Goal: Transaction & Acquisition: Purchase product/service

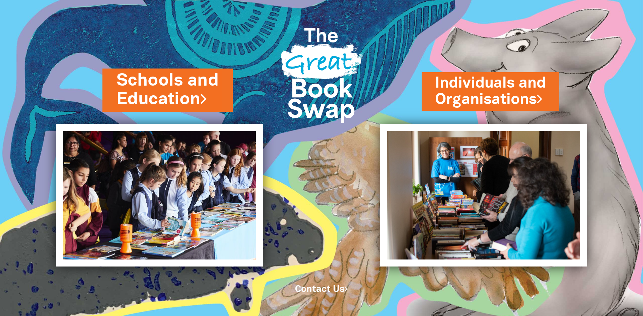
click at [163, 92] on link "Schools and Education" at bounding box center [168, 90] width 102 height 42
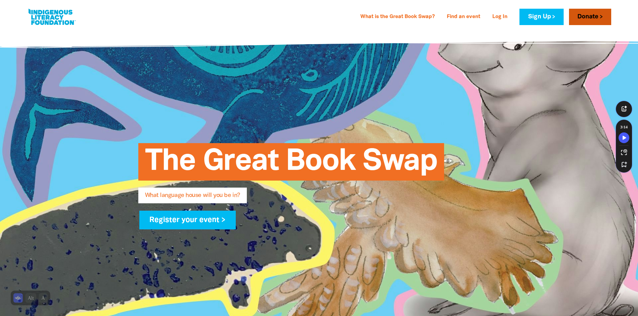
click at [592, 20] on link "Donate" at bounding box center [590, 17] width 42 height 16
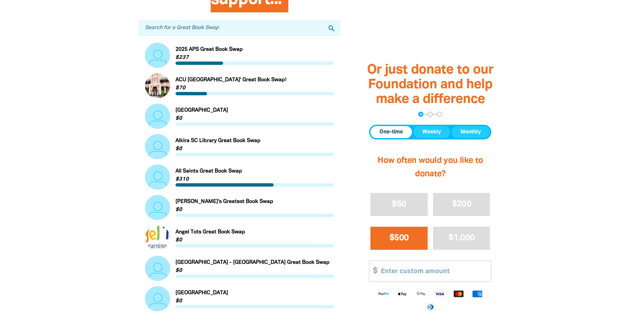
scroll to position [234, 0]
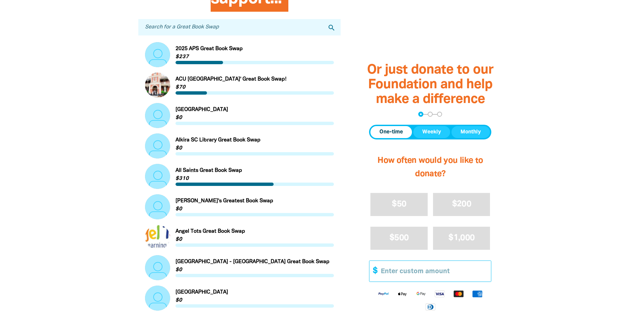
click at [434, 273] on input "Other Amount" at bounding box center [433, 271] width 115 height 20
click at [413, 269] on input "Other Amount" at bounding box center [433, 271] width 115 height 20
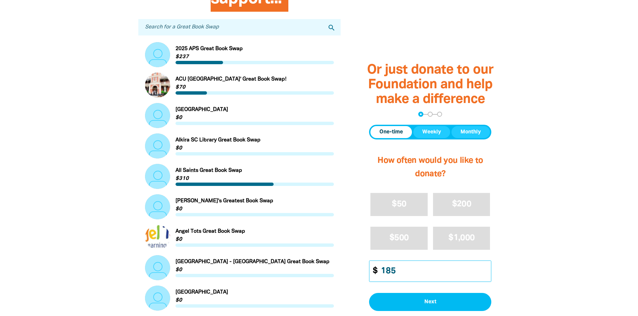
type input "185"
click at [547, 260] on div at bounding box center [319, 319] width 638 height 728
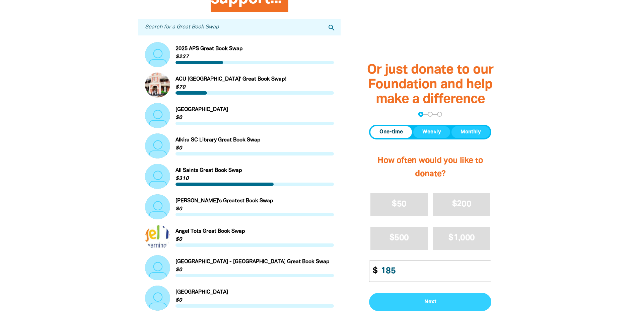
click at [450, 302] on span "Next" at bounding box center [429, 302] width 107 height 5
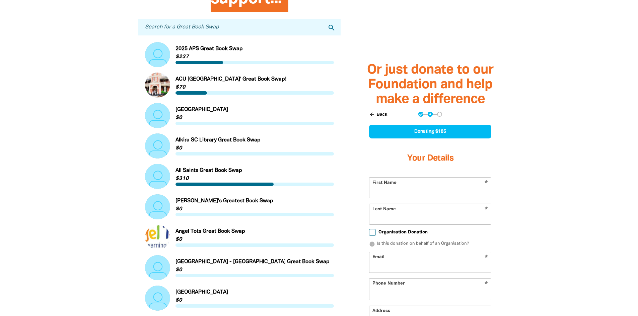
scroll to position [303, 0]
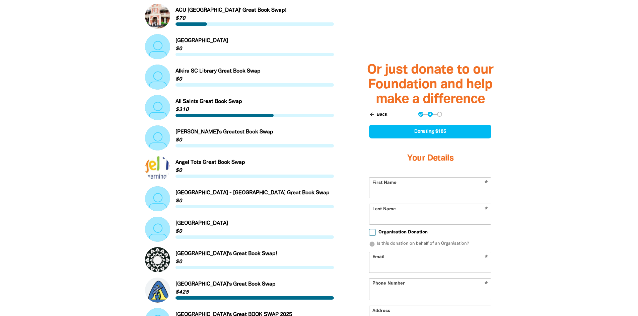
select select "AU"
click at [428, 185] on input "First Name" at bounding box center [430, 188] width 122 height 20
type input "[PERSON_NAME]"
type input "Bear"
type input "[PERSON_NAME][EMAIL_ADDRESS][DOMAIN_NAME]"
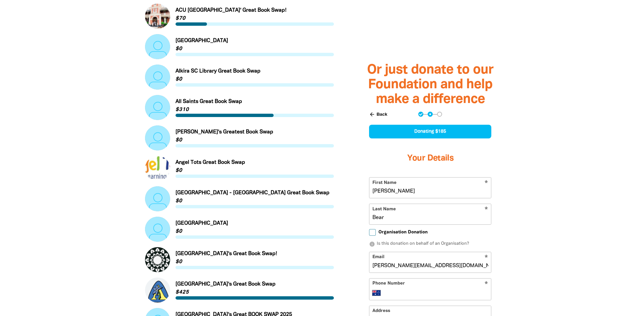
type input "[PHONE_NUMBER]"
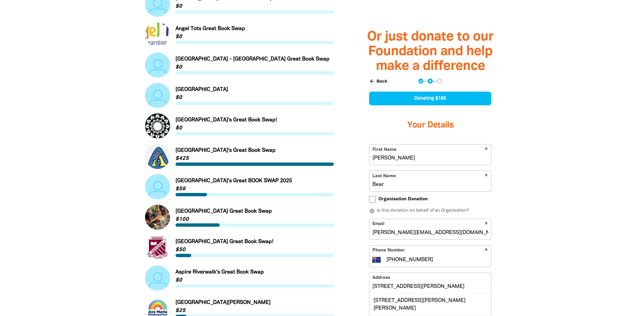
click at [533, 265] on div at bounding box center [319, 117] width 638 height 728
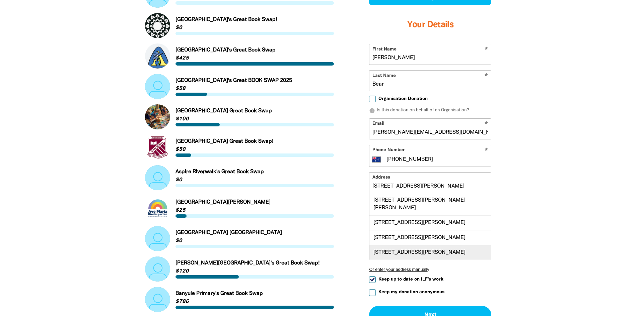
scroll to position [0, 0]
click at [414, 250] on div "[STREET_ADDRESS][PERSON_NAME]" at bounding box center [430, 252] width 122 height 15
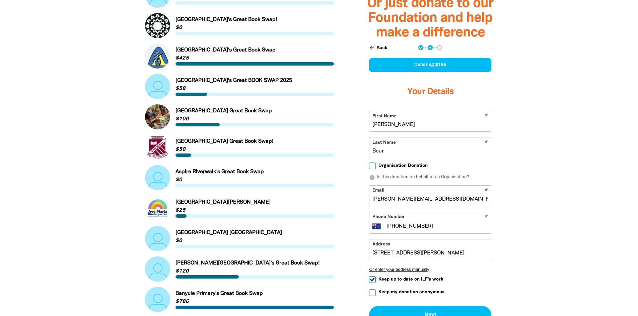
type input "[STREET_ADDRESS][PERSON_NAME]"
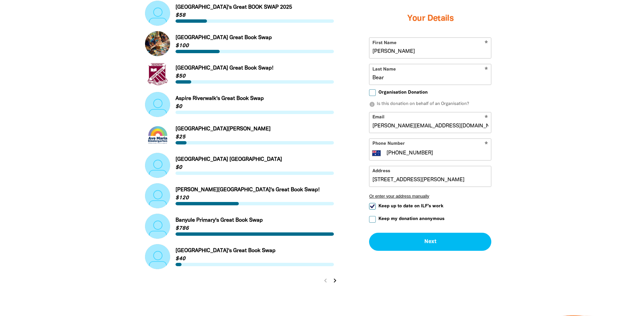
scroll to position [672, 0]
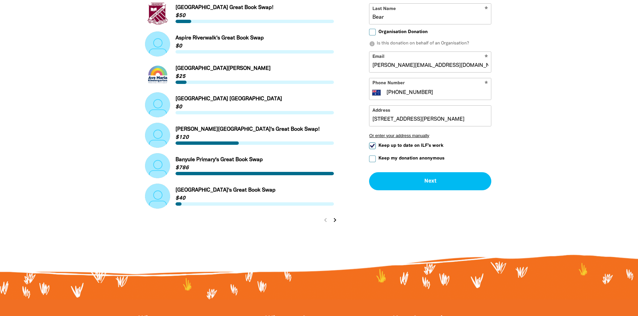
click at [403, 147] on span "Keep up to date on ILF's work" at bounding box center [410, 145] width 65 height 6
click at [376, 147] on input "Keep up to date on ILF's work" at bounding box center [372, 145] width 7 height 7
checkbox input "false"
click at [412, 182] on button "Next chevron_right" at bounding box center [430, 181] width 122 height 18
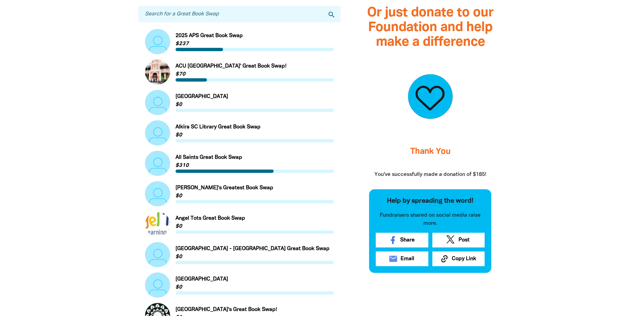
scroll to position [210, 0]
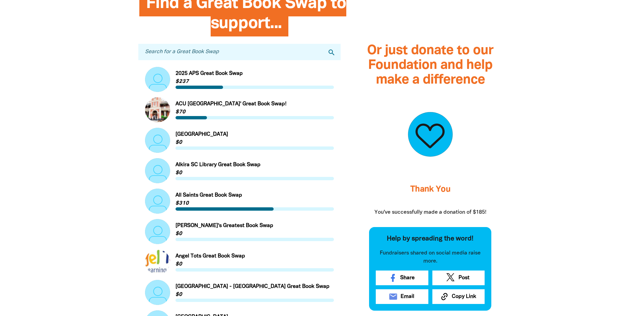
click at [228, 54] on input "Search for a Great Book Swap" at bounding box center [239, 52] width 203 height 16
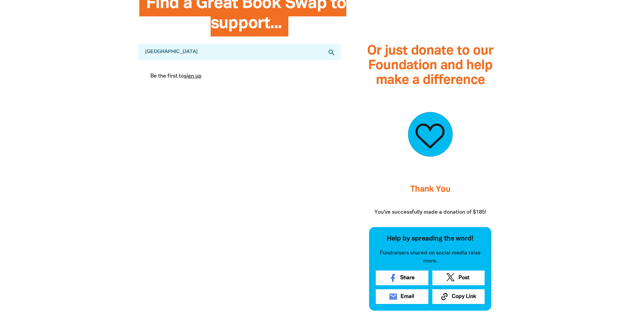
click at [333, 52] on icon "search" at bounding box center [331, 53] width 8 height 8
drag, startPoint x: 225, startPoint y: 54, endPoint x: 85, endPoint y: 63, distance: 140.6
click at [85, 63] on section "Find a Great Book Swap to support... Search for a Great Book Swap south kingsvi…" at bounding box center [319, 173] width 638 height 386
click at [160, 55] on input "[GEOGRAPHIC_DATA]" at bounding box center [239, 52] width 203 height 16
type input "[GEOGRAPHIC_DATA]"
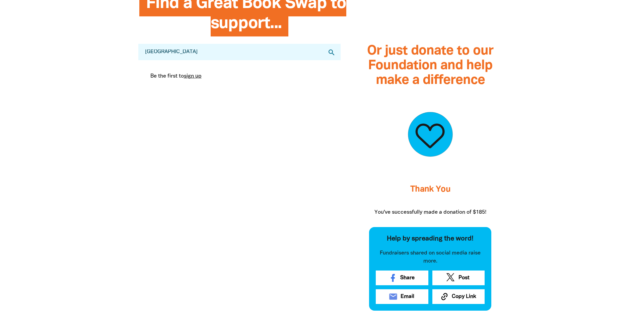
click at [329, 53] on icon "search" at bounding box center [331, 53] width 8 height 8
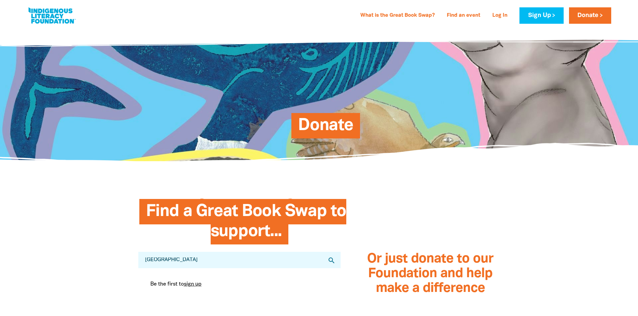
scroll to position [0, 0]
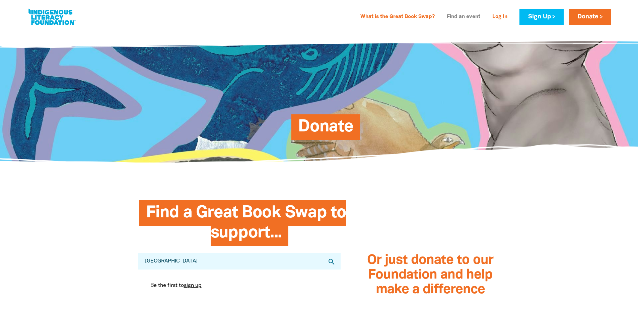
click at [467, 17] on link "Find an event" at bounding box center [464, 17] width 42 height 11
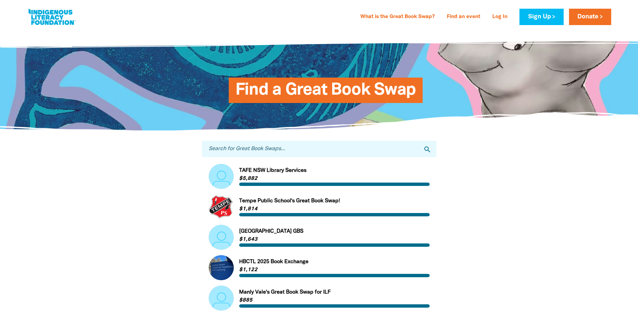
click at [269, 148] on input "Search for Great Book Swaps..." at bounding box center [319, 149] width 234 height 16
type input "[GEOGRAPHIC_DATA]"
